Goal: Transaction & Acquisition: Download file/media

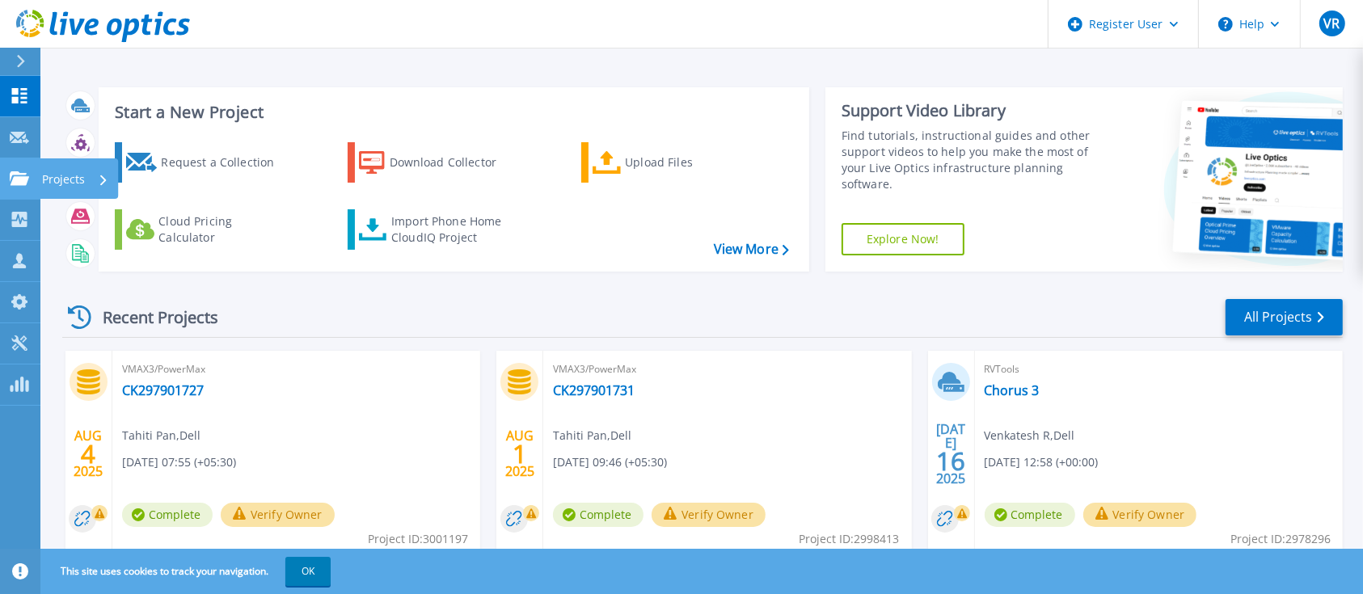
click at [66, 179] on p "Projects" at bounding box center [63, 179] width 43 height 42
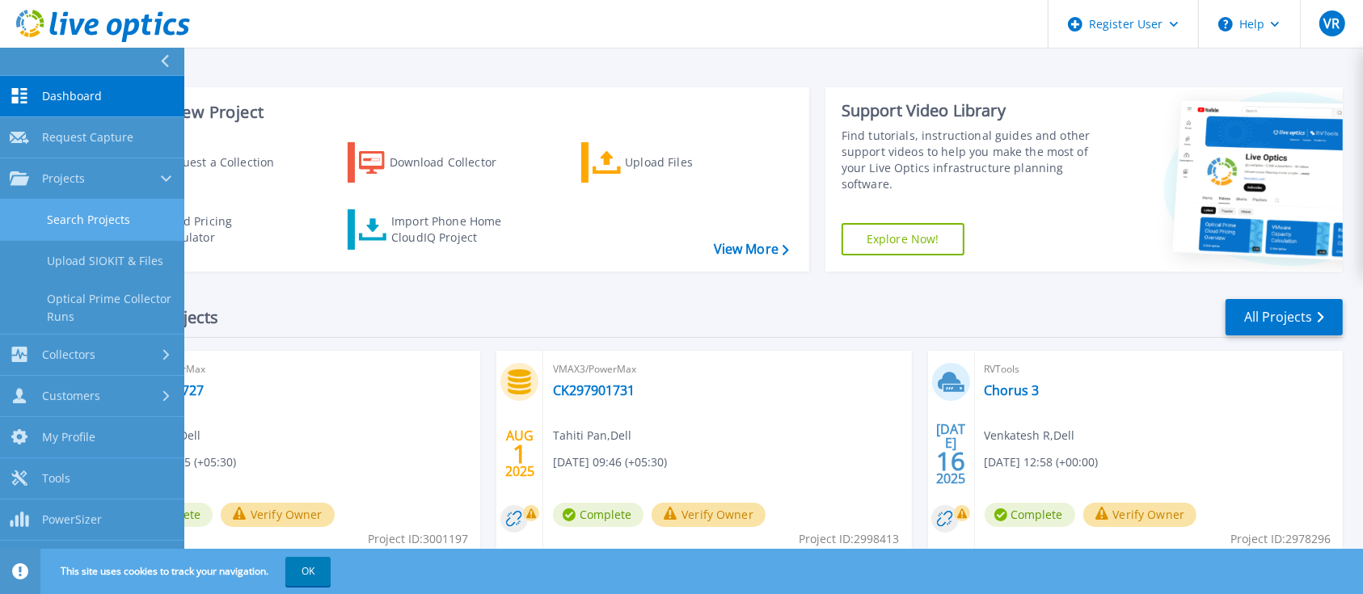
click at [106, 221] on link "Search Projects" at bounding box center [92, 220] width 184 height 41
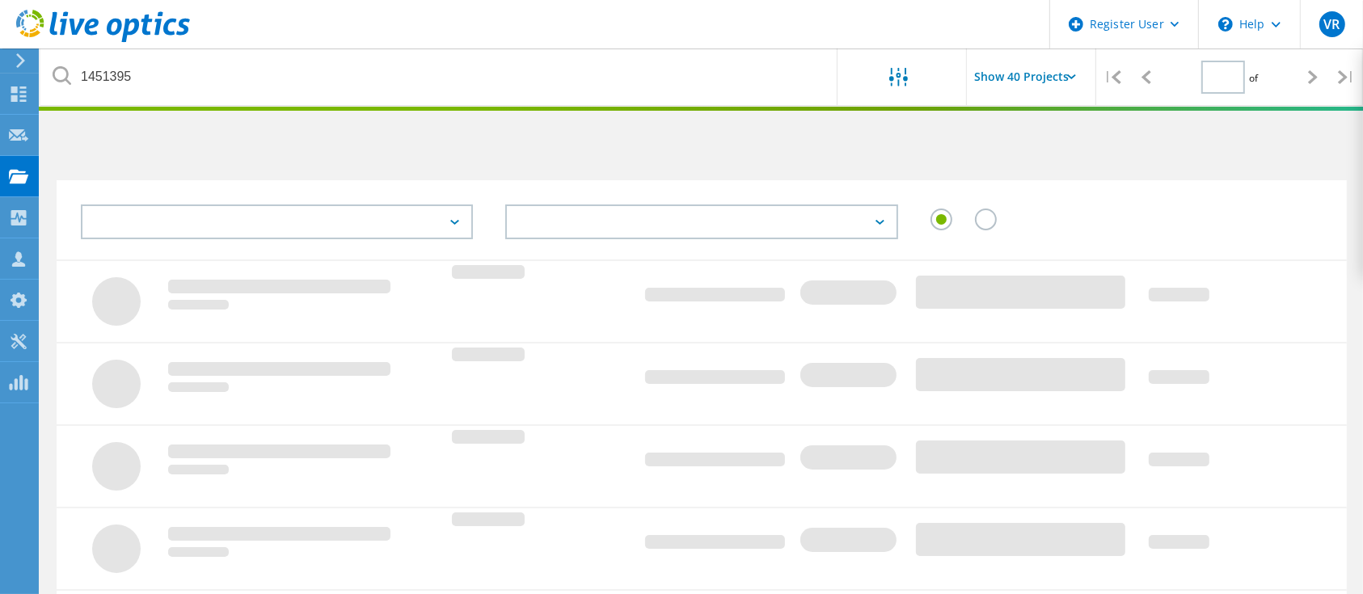
type input "1"
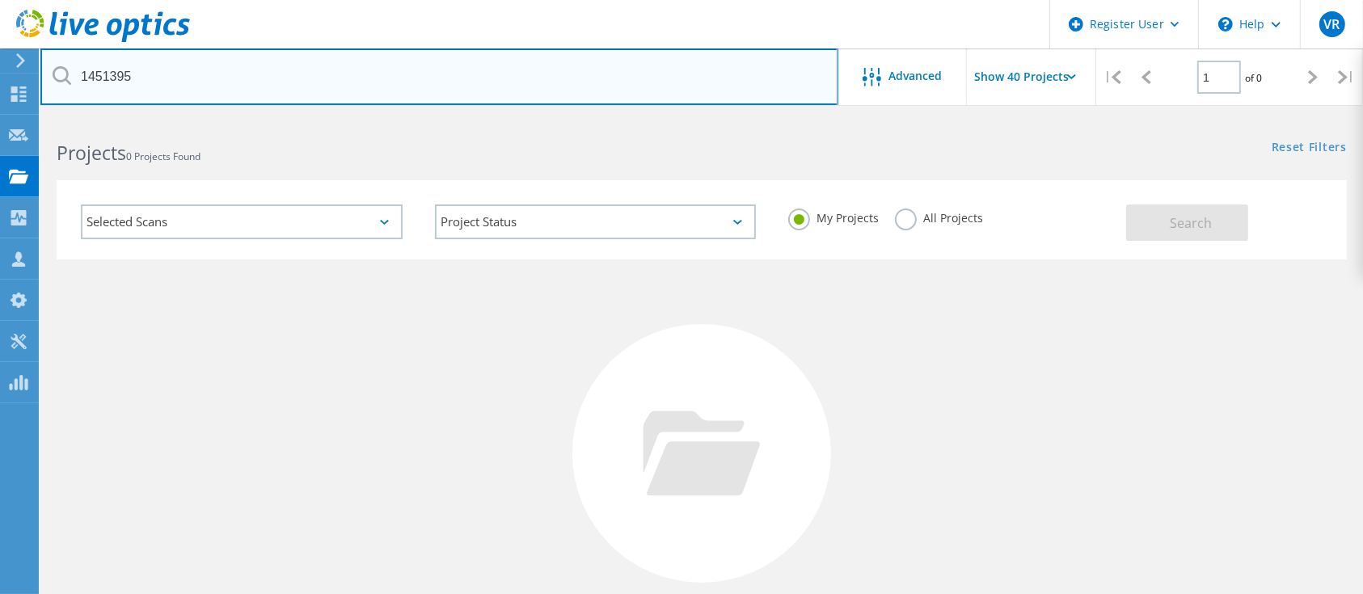
click at [170, 77] on input "1451395" at bounding box center [439, 77] width 798 height 57
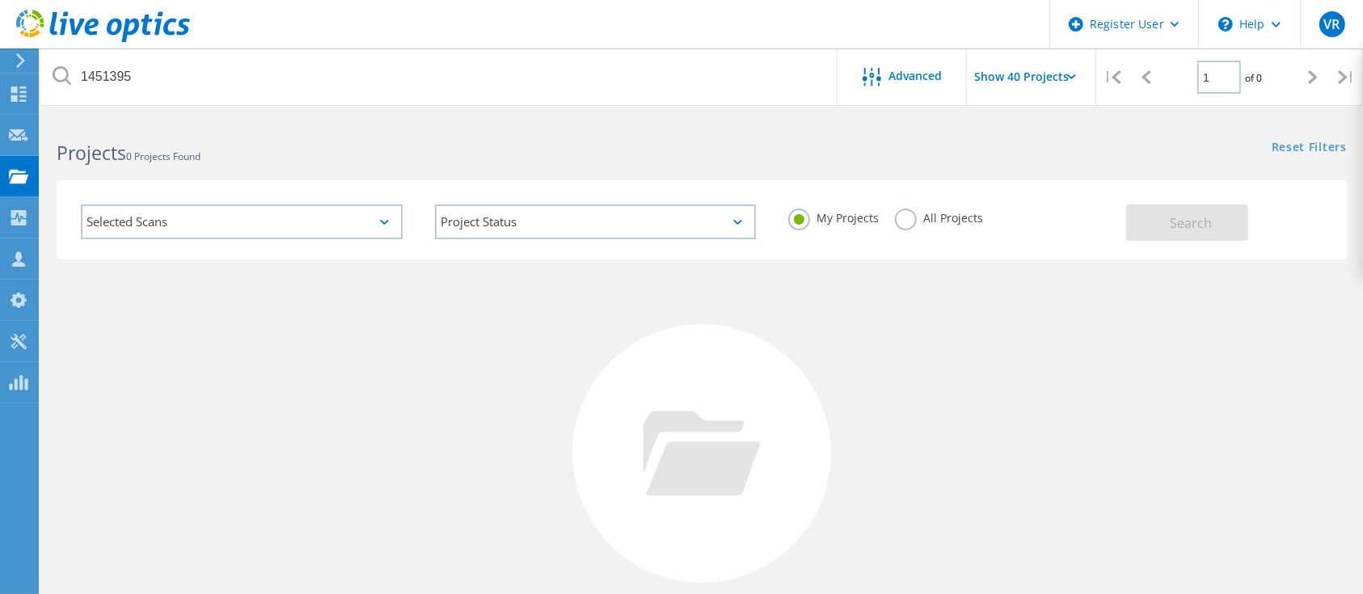
click at [939, 210] on label "All Projects" at bounding box center [939, 216] width 88 height 15
click at [0, 0] on input "All Projects" at bounding box center [0, 0] width 0 height 0
click at [1162, 231] on button "Search" at bounding box center [1187, 223] width 122 height 36
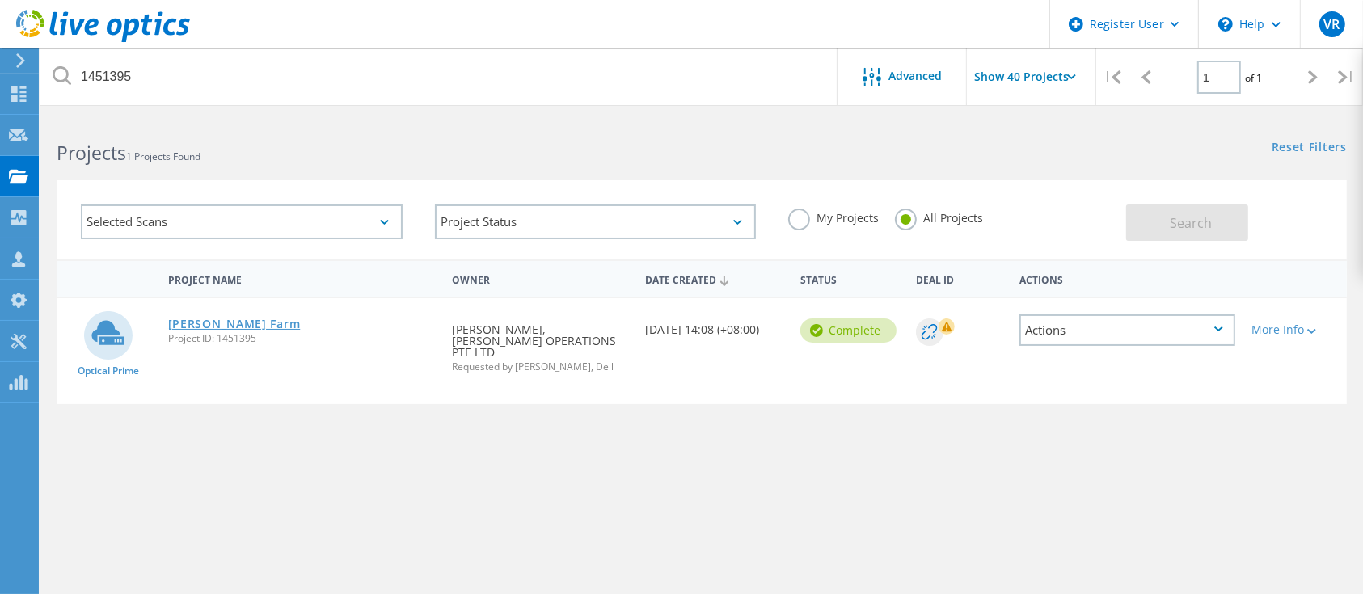
click at [221, 319] on link "[PERSON_NAME] Farm" at bounding box center [234, 324] width 133 height 11
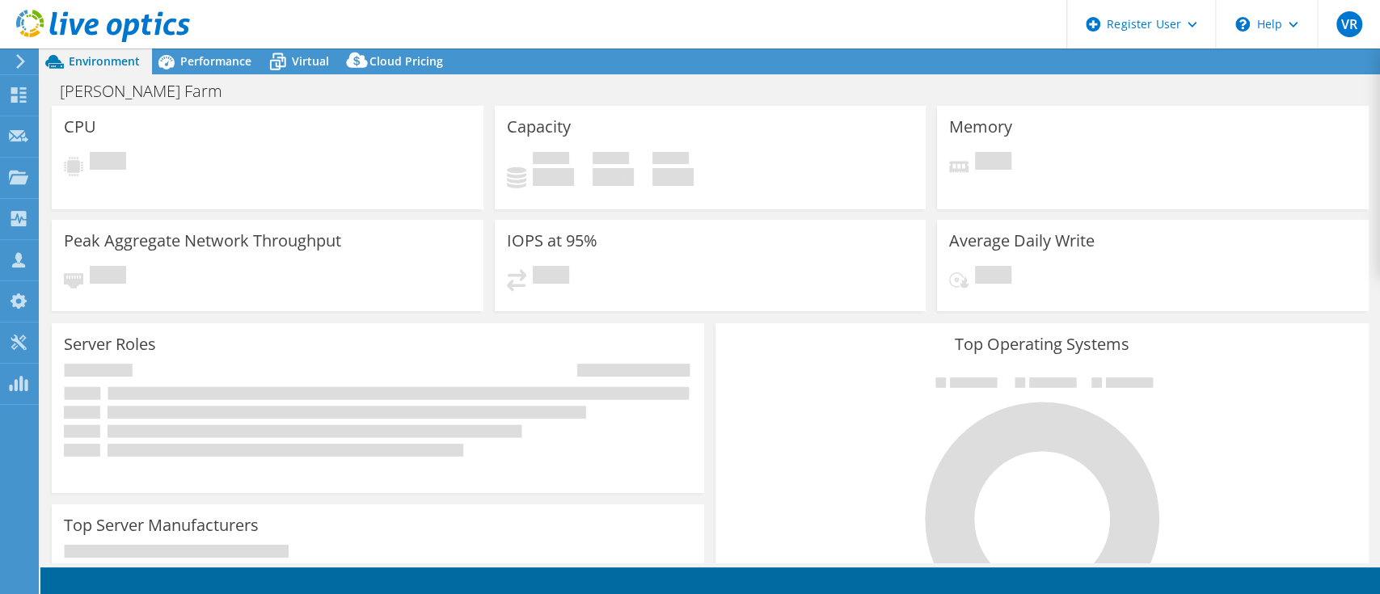
select select "[GEOGRAPHIC_DATA]"
select select "USD"
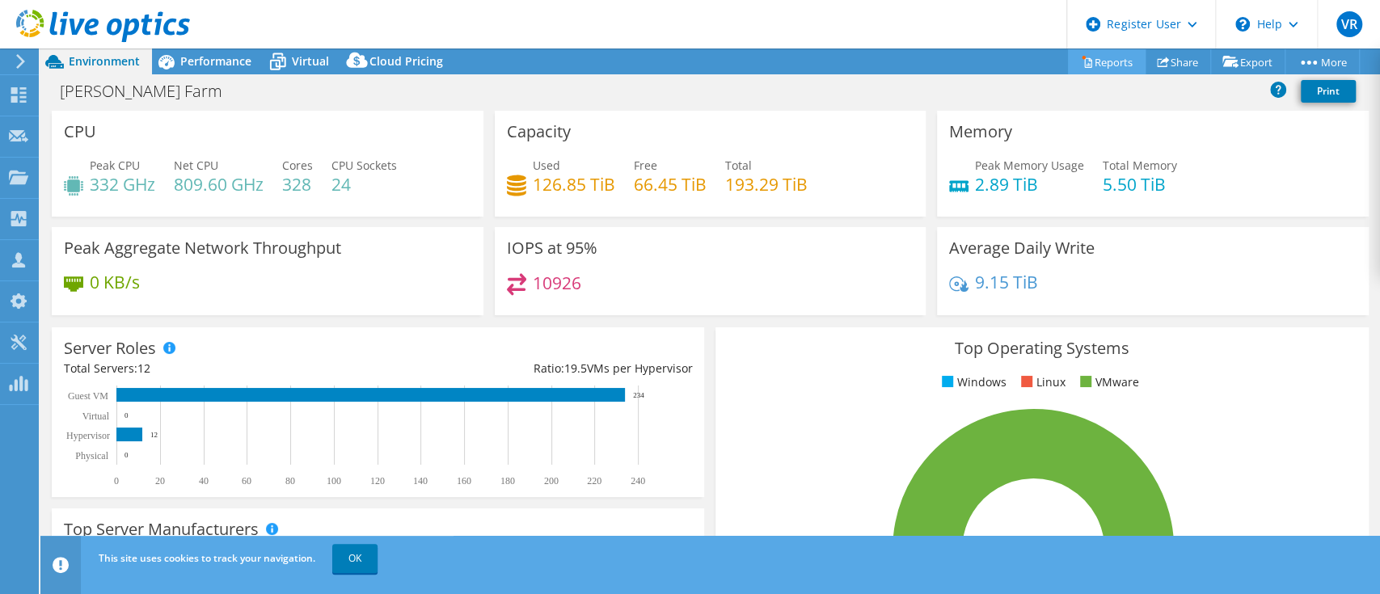
click at [1088, 61] on link "Reports" at bounding box center [1107, 61] width 78 height 25
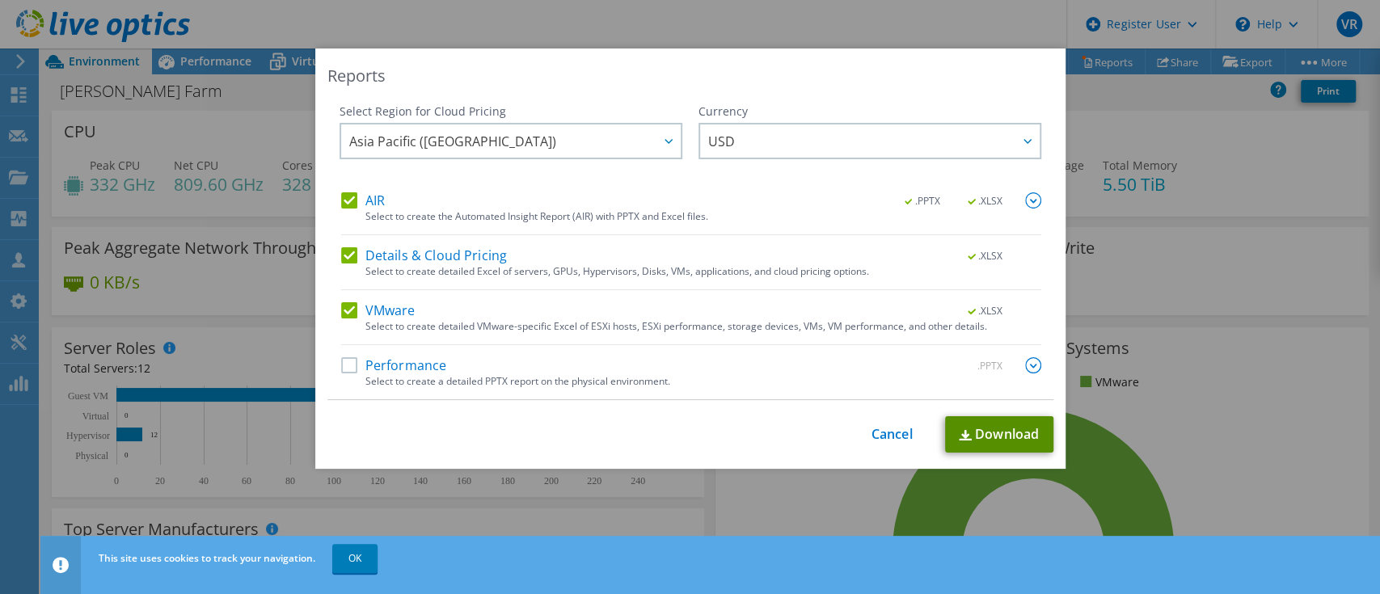
click at [977, 426] on link "Download" at bounding box center [999, 434] width 108 height 36
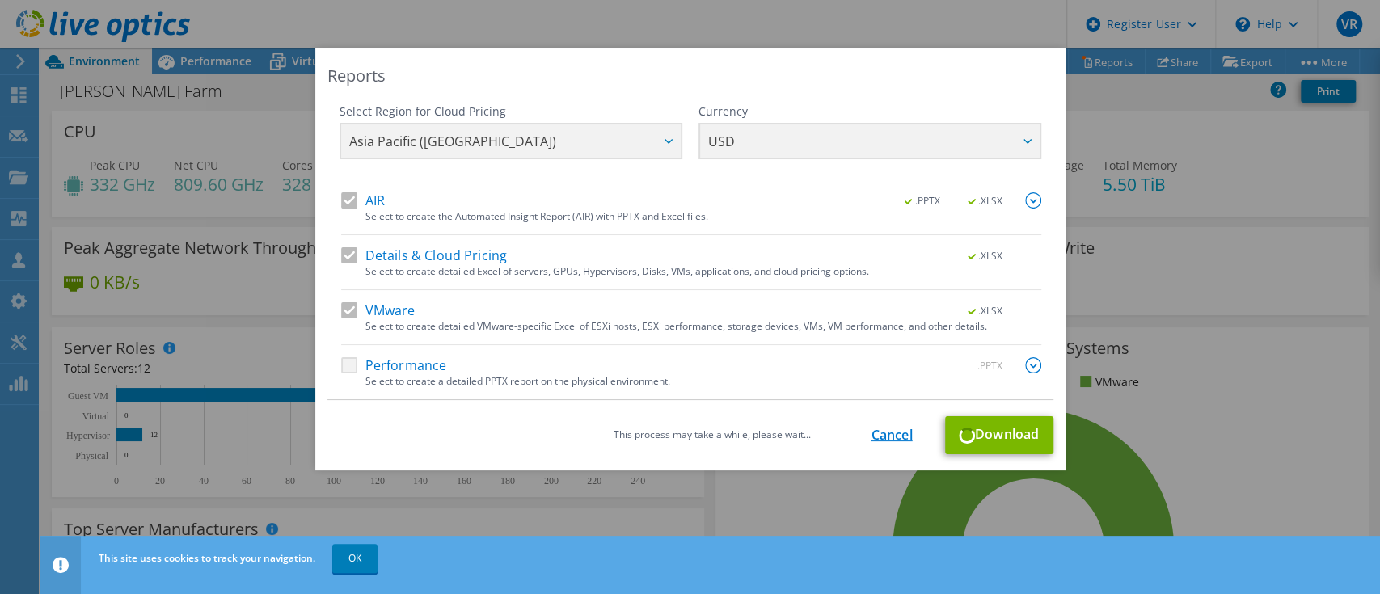
click at [880, 441] on link "Cancel" at bounding box center [892, 435] width 41 height 15
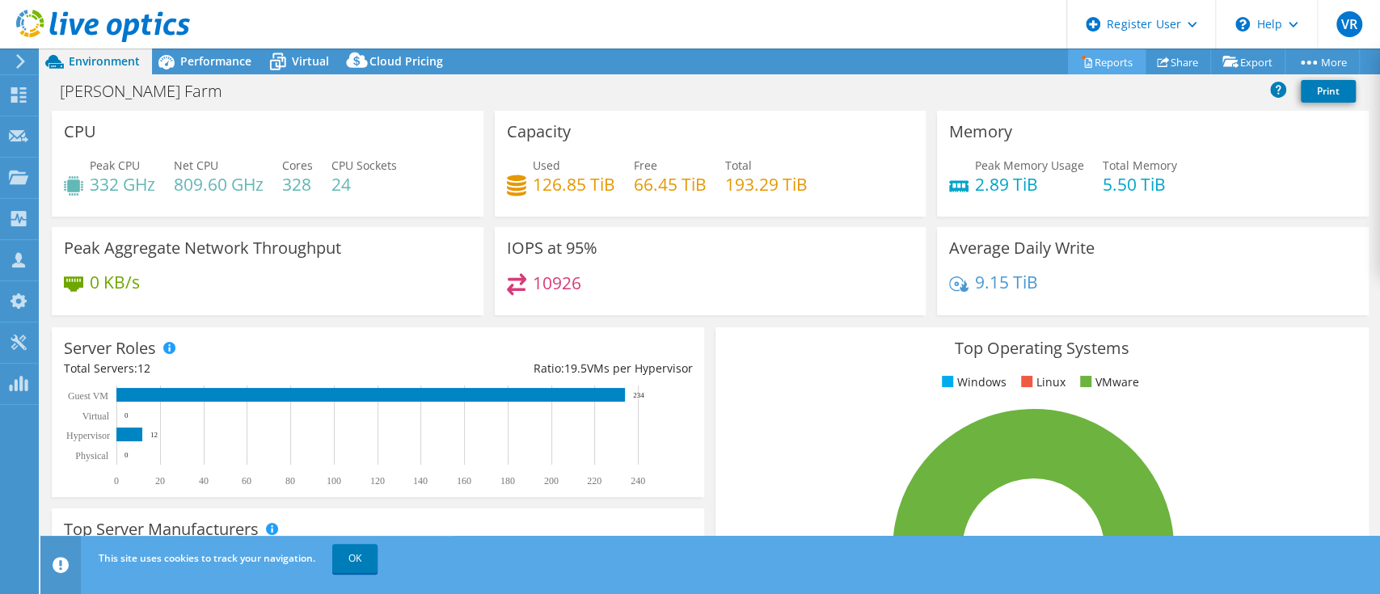
click at [1101, 61] on link "Reports" at bounding box center [1107, 61] width 78 height 25
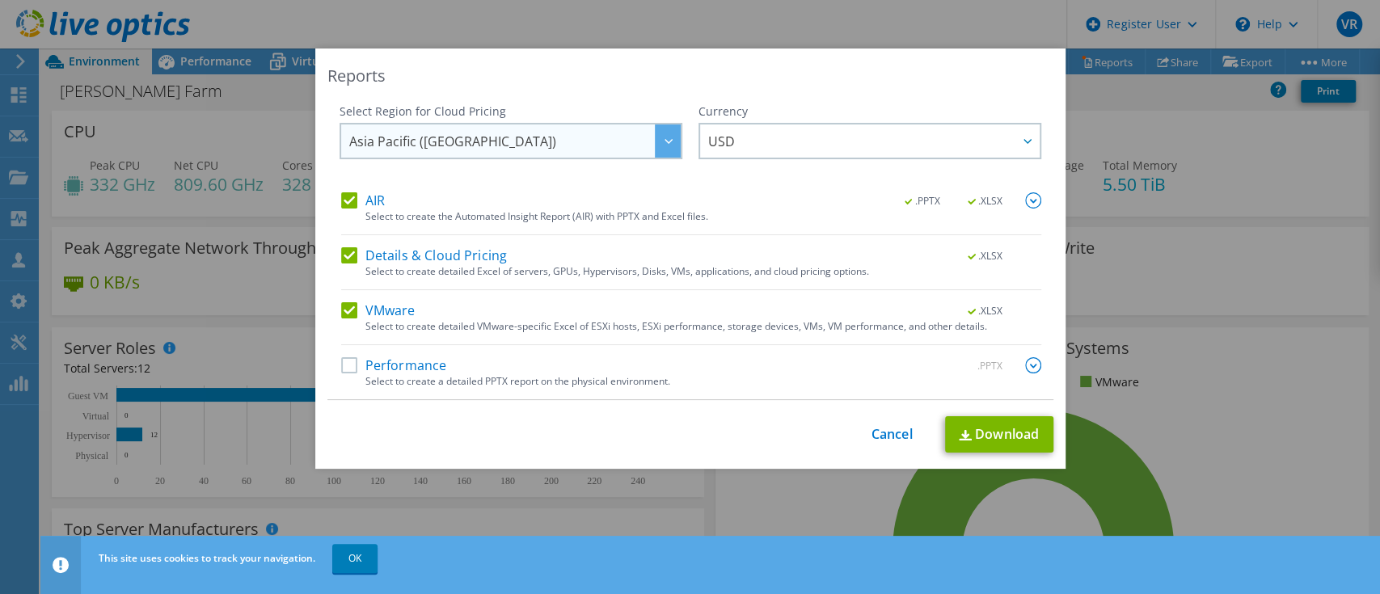
click at [627, 133] on span "Asia Pacific (Tokyo)" at bounding box center [515, 141] width 332 height 33
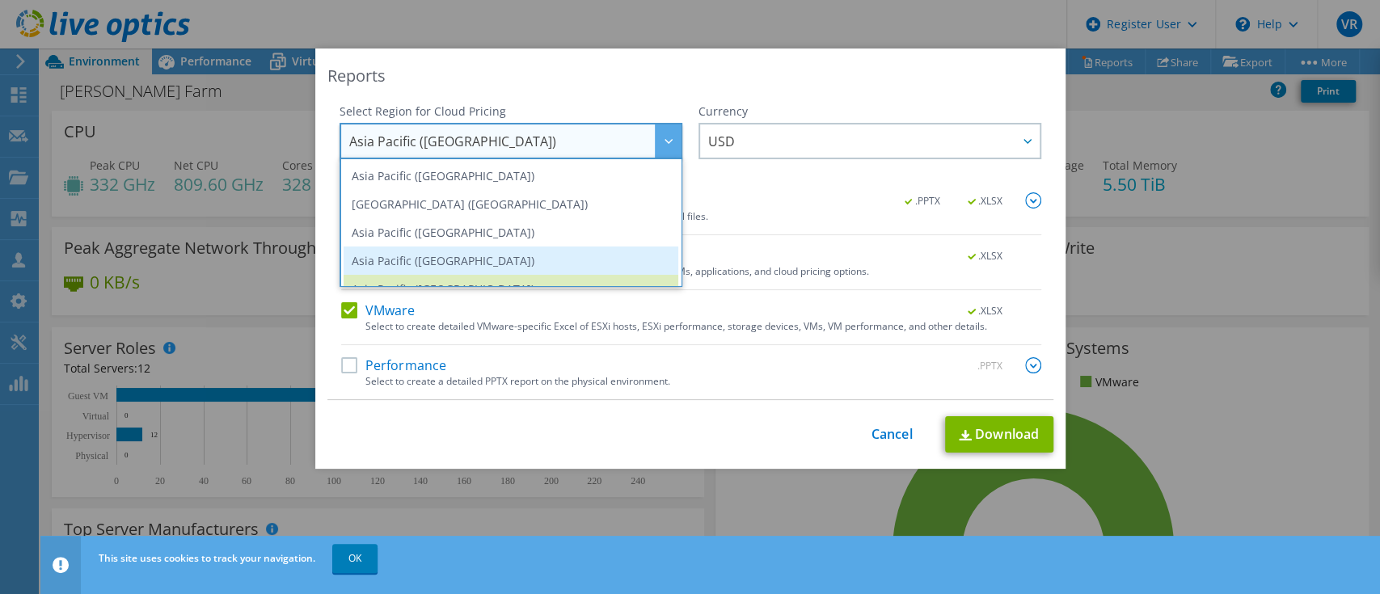
click at [471, 249] on li "Asia Pacific (Singapore)" at bounding box center [511, 261] width 335 height 28
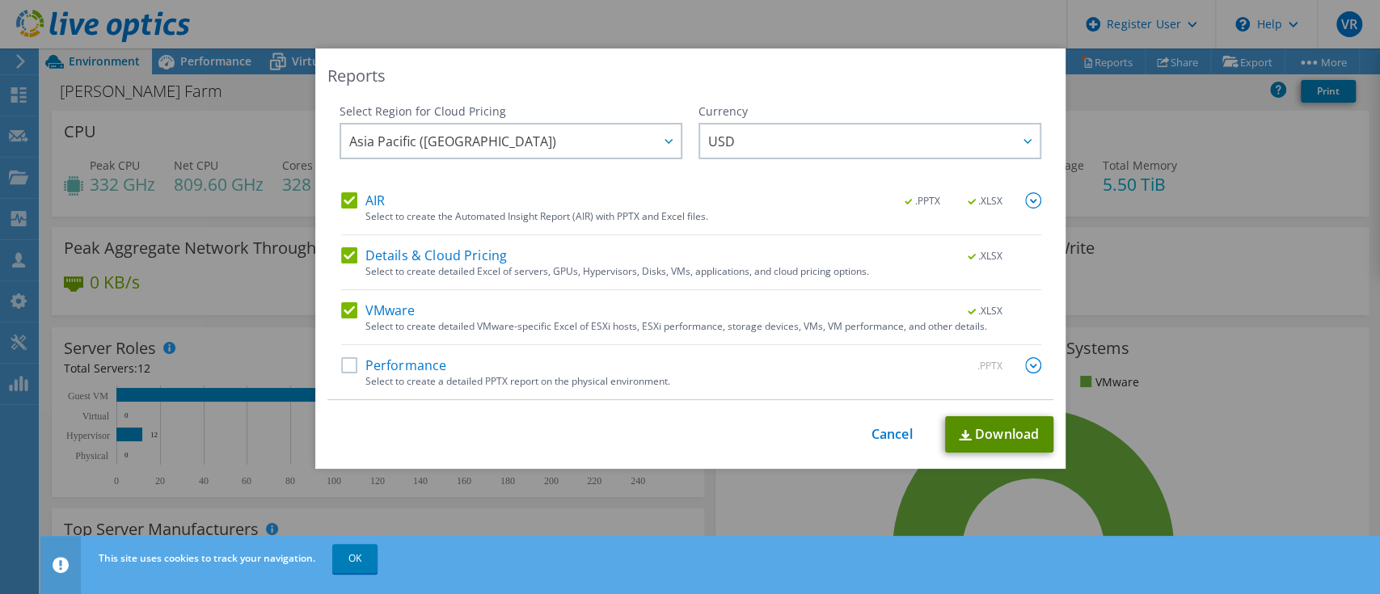
click at [990, 437] on link "Download" at bounding box center [999, 434] width 108 height 36
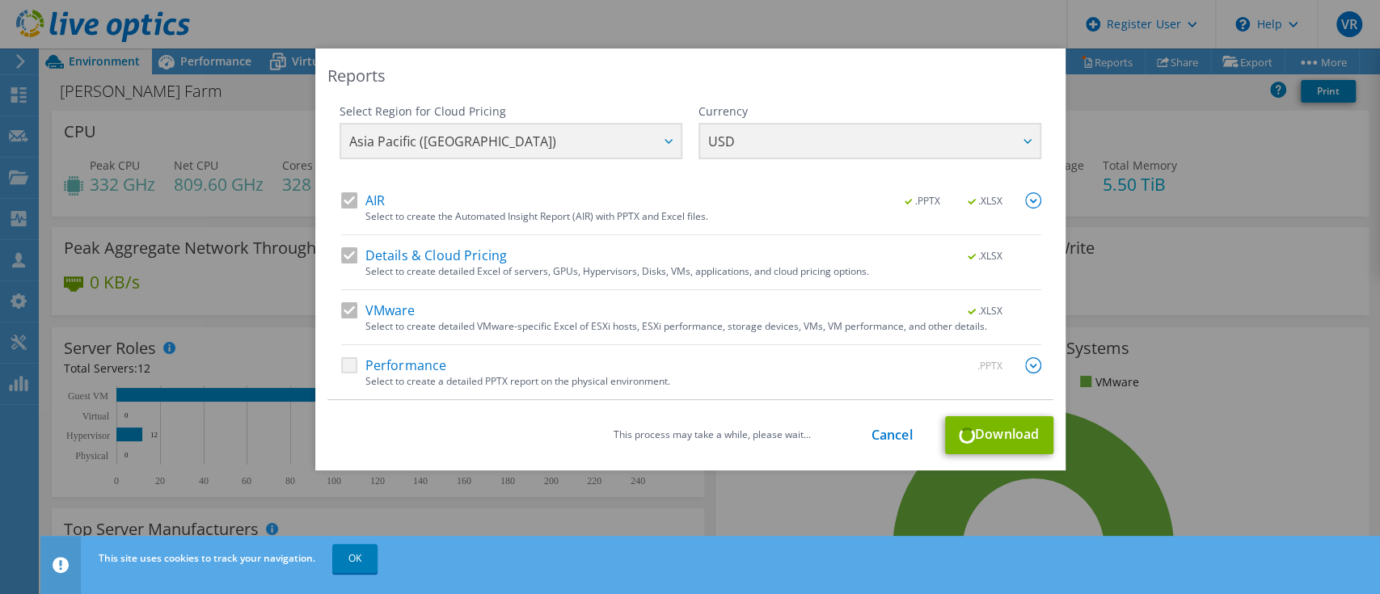
click at [784, 136] on div "Select Region for Cloud Pricing Asia Pacific (Hong Kong) Asia Pacific (Mumbai) …" at bounding box center [691, 147] width 702 height 89
click at [872, 32] on div "Reports Select Region for Cloud Pricing Asia Pacific (Hong Kong) Asia Pacific (…" at bounding box center [690, 297] width 1380 height 594
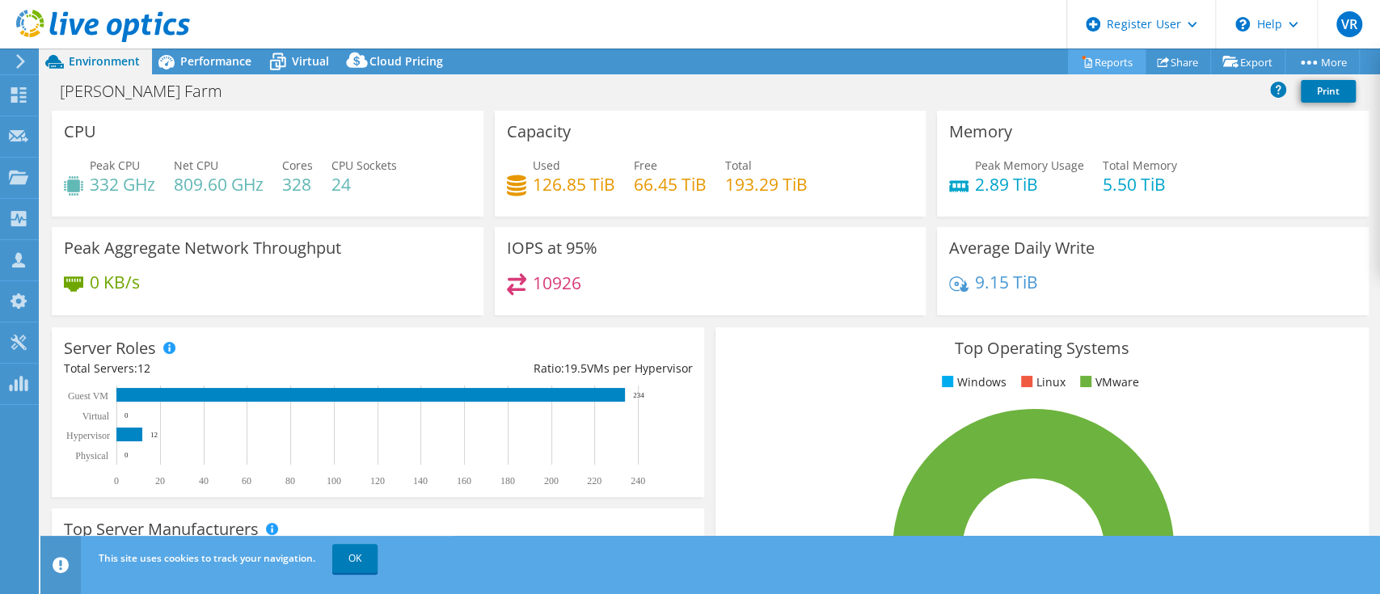
click at [1115, 67] on link "Reports" at bounding box center [1107, 61] width 78 height 25
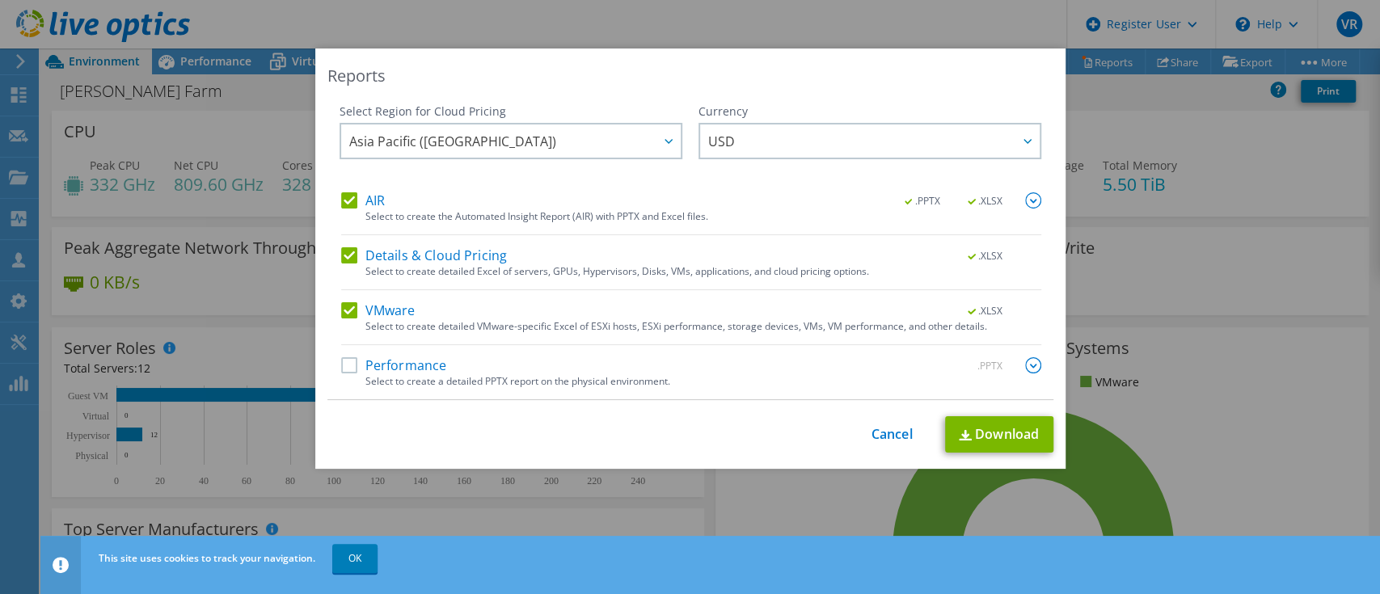
click at [341, 361] on label "Performance" at bounding box center [394, 365] width 106 height 16
click at [0, 0] on input "Performance" at bounding box center [0, 0] width 0 height 0
click at [1002, 443] on link "Download" at bounding box center [999, 434] width 108 height 36
